Goal: Task Accomplishment & Management: Manage account settings

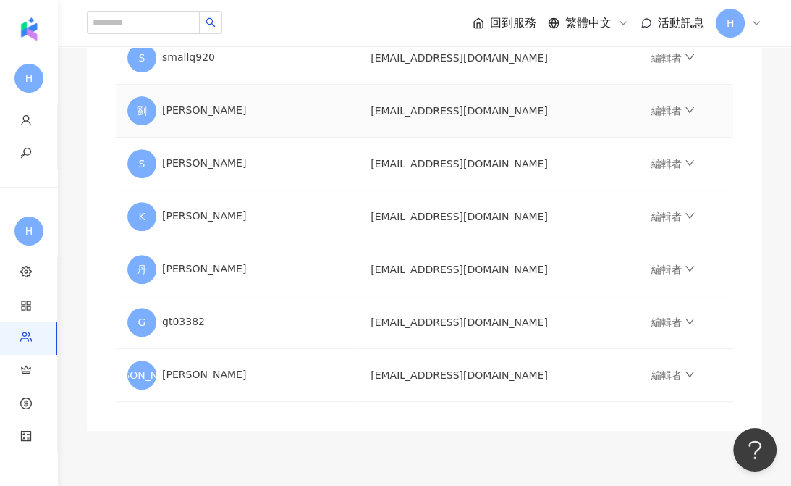
scroll to position [362, 0]
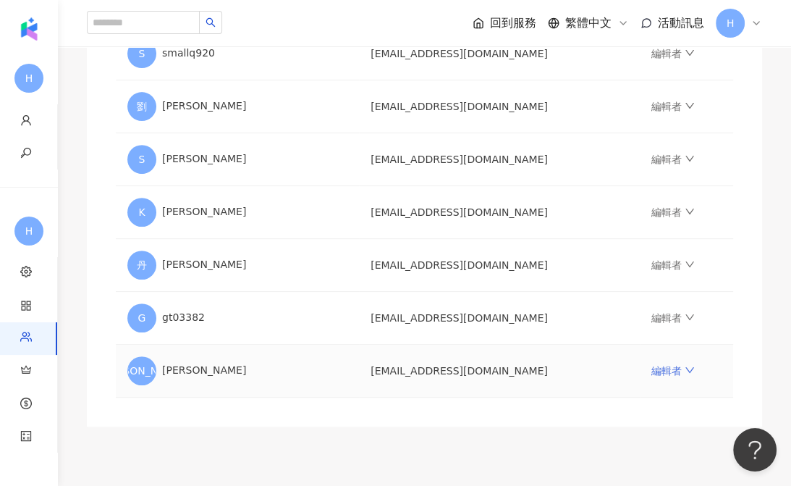
click at [651, 371] on link "編輯者" at bounding box center [672, 371] width 43 height 12
click at [407, 413] on div "邀請團隊成員加入 團隊成員人數上限：20 ｜ 剩餘額度：12 想獲得更多額度？聯絡我們 請輸入一個或多個電子郵件 管理員 傳送邀請 用戶名稱 Email 角色…" at bounding box center [424, 100] width 675 height 654
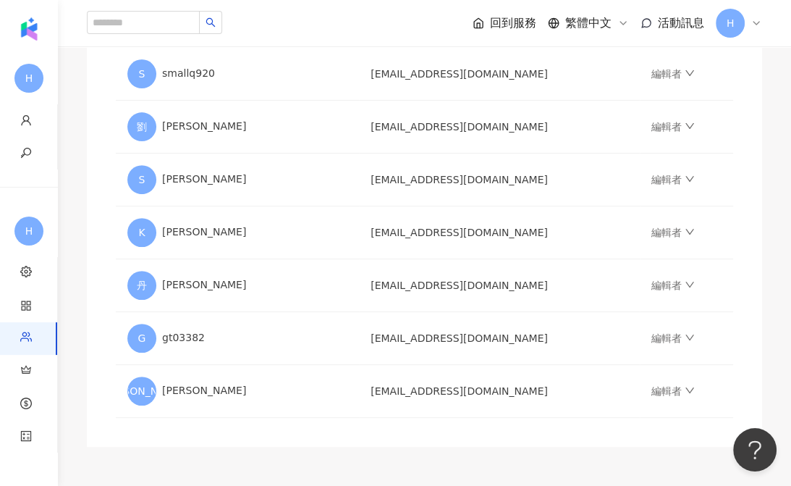
scroll to position [217, 0]
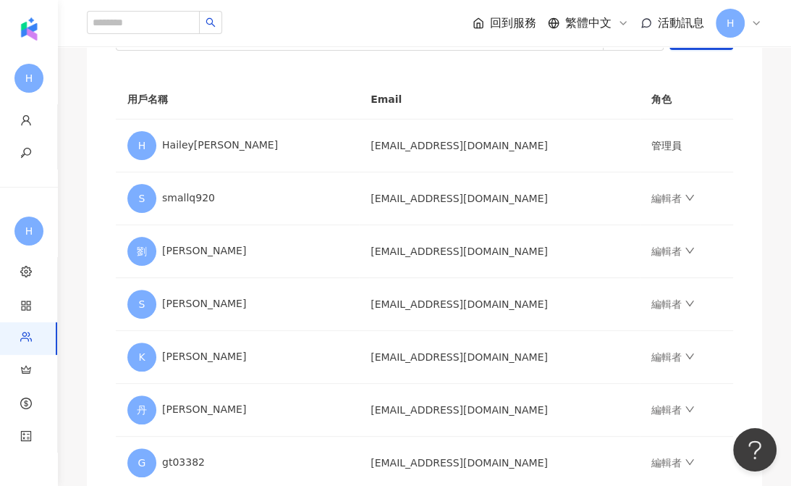
click at [749, 22] on div "H" at bounding box center [739, 23] width 46 height 29
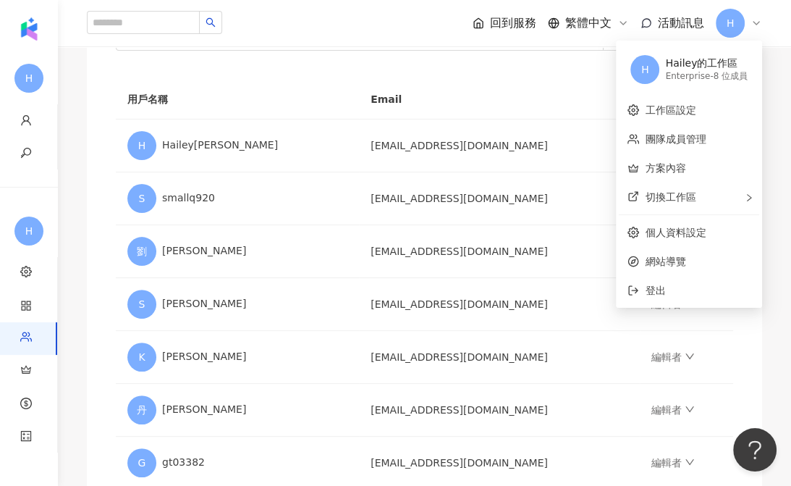
click at [711, 70] on div "Enterprise - 8 位成員" at bounding box center [706, 76] width 83 height 12
click at [692, 110] on link "工作區設定" at bounding box center [670, 110] width 51 height 12
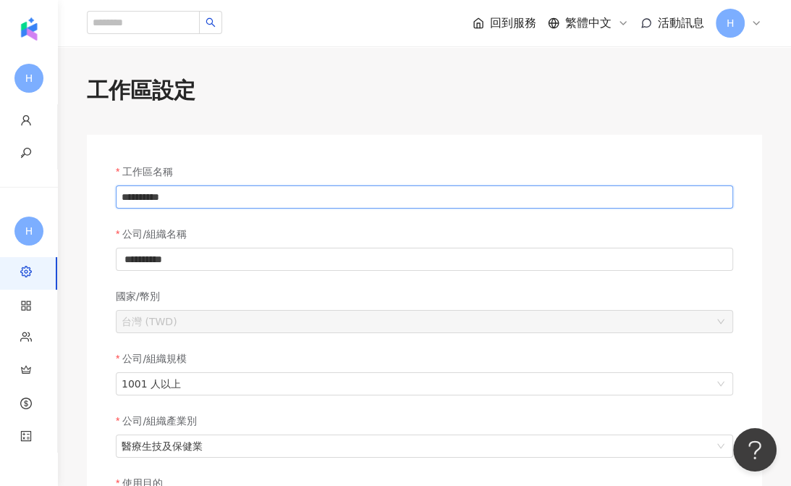
click at [245, 198] on input "**********" at bounding box center [424, 196] width 617 height 23
drag, startPoint x: 110, startPoint y: 197, endPoint x: 95, endPoint y: 191, distance: 16.3
click at [90, 195] on div "**********" at bounding box center [424, 492] width 675 height 715
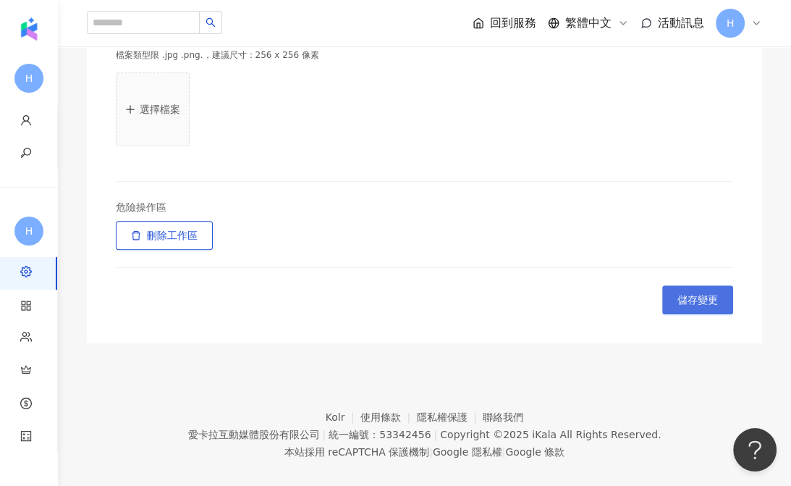
type input "********"
click at [686, 297] on span "儲存變更" at bounding box center [697, 300] width 41 height 12
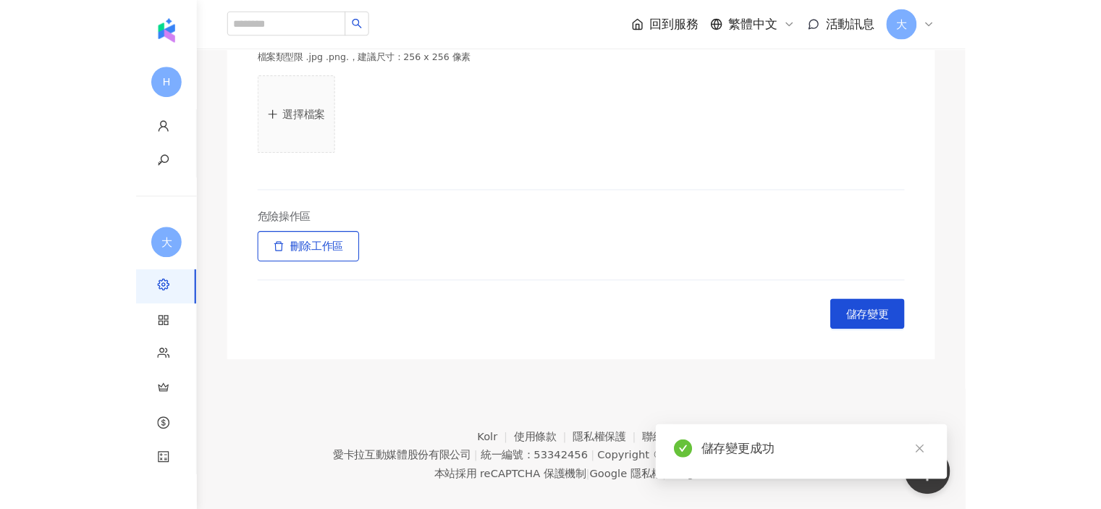
scroll to position [0, 0]
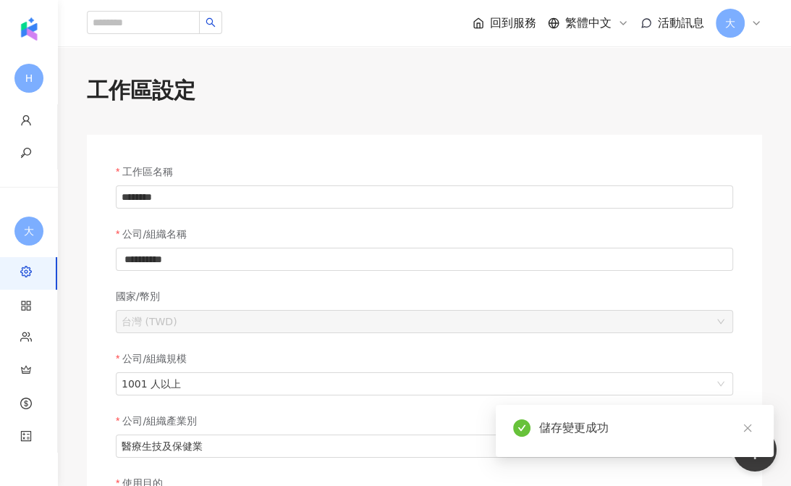
click at [738, 26] on span "大" at bounding box center [730, 23] width 29 height 29
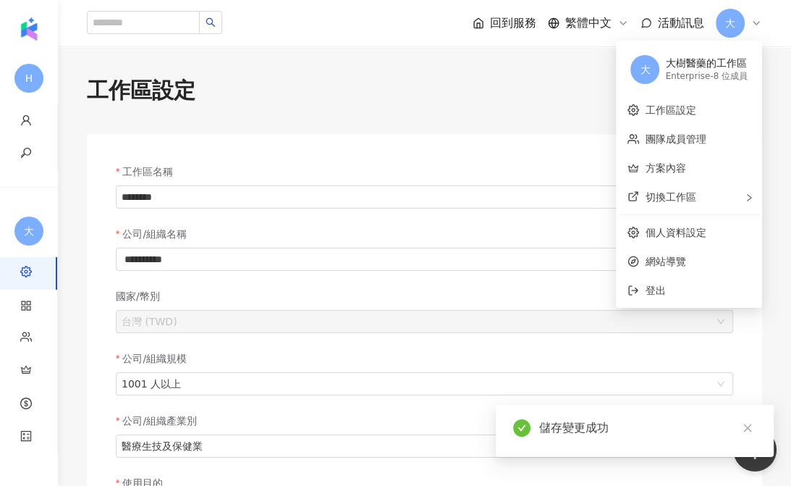
click at [748, 23] on div "大" at bounding box center [739, 23] width 46 height 29
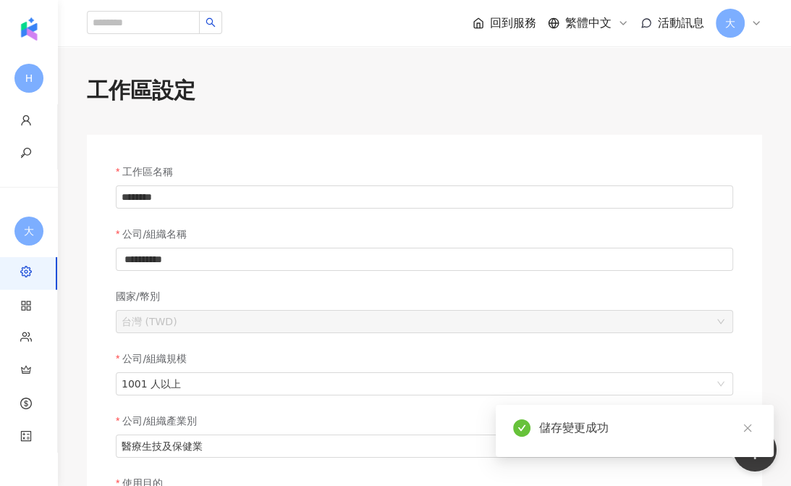
click at [502, 21] on span "回到服務" at bounding box center [513, 23] width 46 height 16
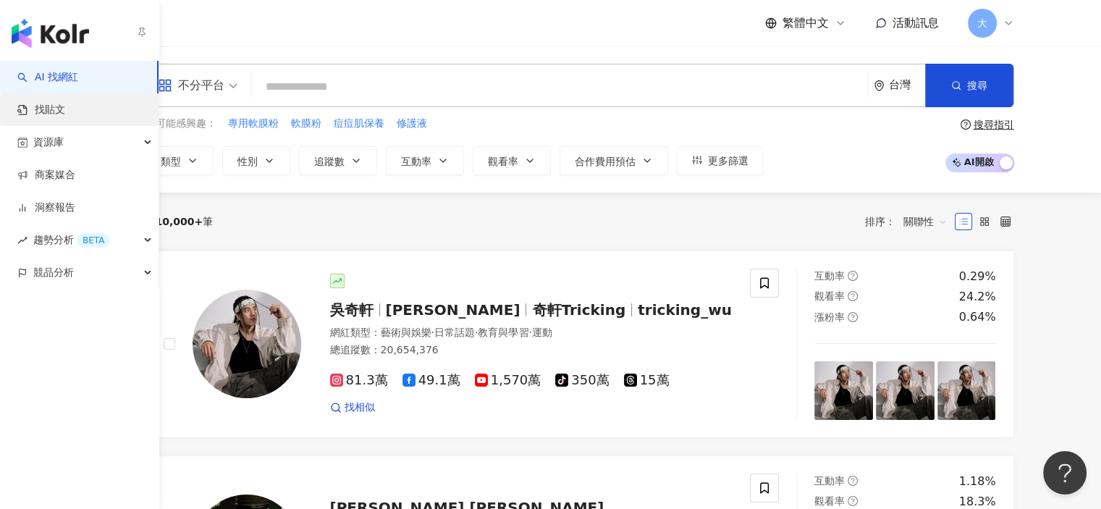
click at [63, 111] on link "找貼文" at bounding box center [41, 110] width 48 height 14
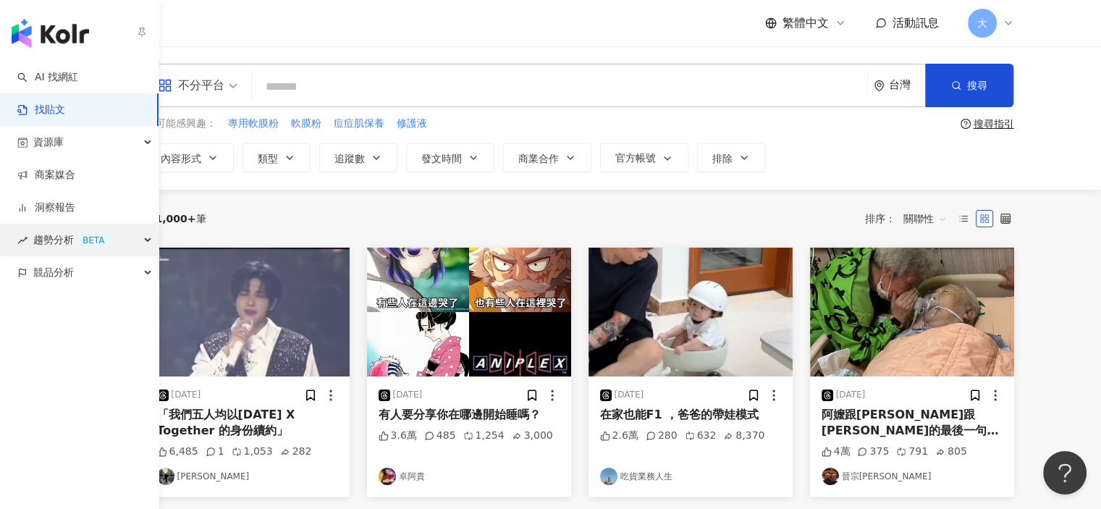
click at [61, 240] on span "趨勢分析 BETA" at bounding box center [71, 240] width 77 height 33
